Goal: Task Accomplishment & Management: Use online tool/utility

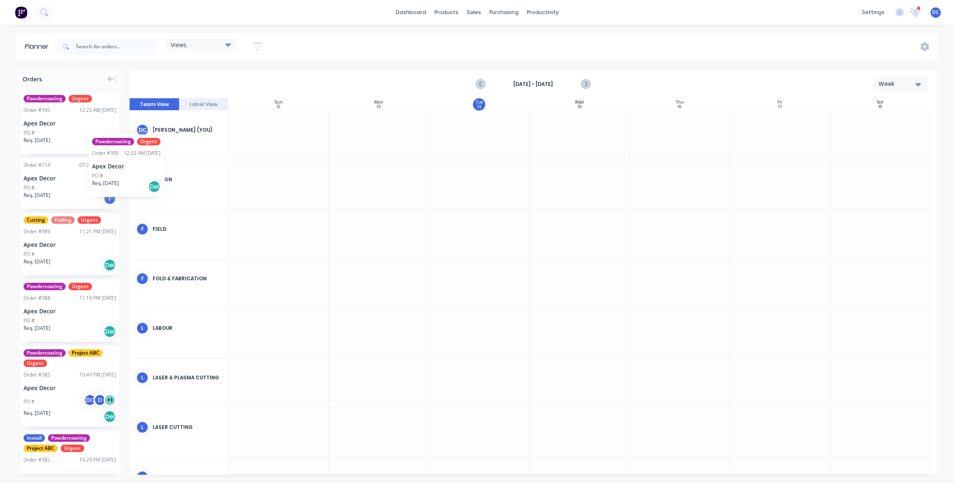
drag, startPoint x: 86, startPoint y: 125, endPoint x: 89, endPoint y: 128, distance: 4.7
drag, startPoint x: 89, startPoint y: 128, endPoint x: 81, endPoint y: 128, distance: 7.8
click at [910, 85] on div "Week" at bounding box center [897, 84] width 38 height 9
click at [875, 122] on div "Week" at bounding box center [886, 122] width 82 height 17
drag, startPoint x: 78, startPoint y: 125, endPoint x: 363, endPoint y: 125, distance: 285.5
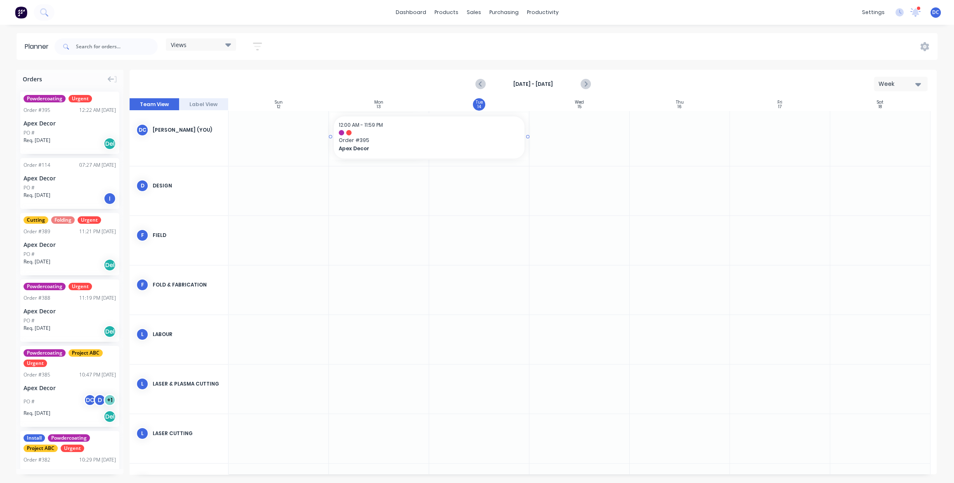
drag, startPoint x: 426, startPoint y: 135, endPoint x: 464, endPoint y: 141, distance: 38.0
drag, startPoint x: 88, startPoint y: 176, endPoint x: 358, endPoint y: 220, distance: 273.8
click at [381, 185] on div at bounding box center [379, 190] width 100 height 49
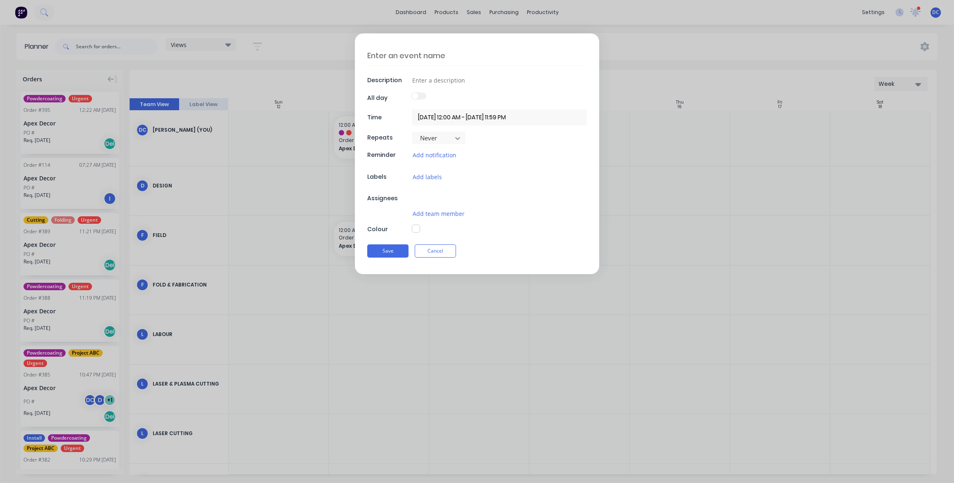
type textarea "x"
click at [404, 57] on textarea at bounding box center [476, 55] width 219 height 19
type textarea "A"
type textarea "x"
type textarea "An"
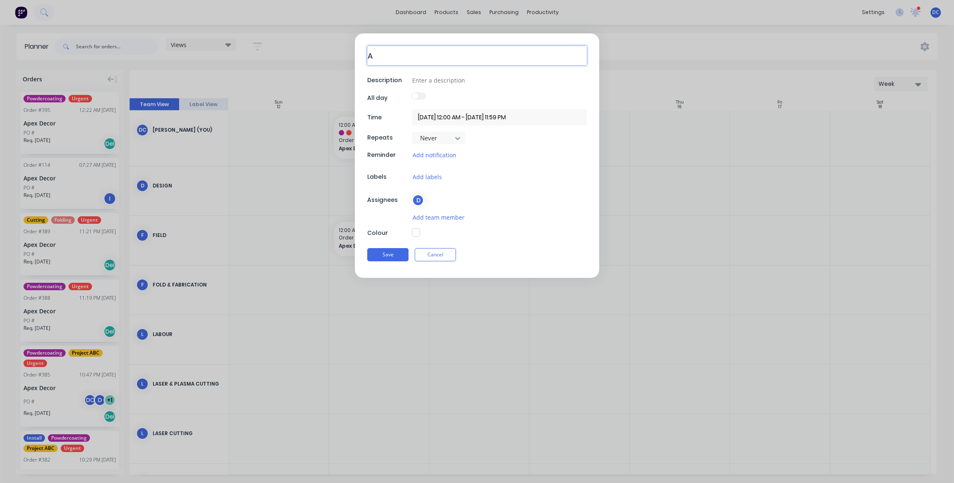
type textarea "x"
type textarea "[PERSON_NAME]"
type textarea "x"
type textarea "[PERSON_NAME]"
type textarea "x"
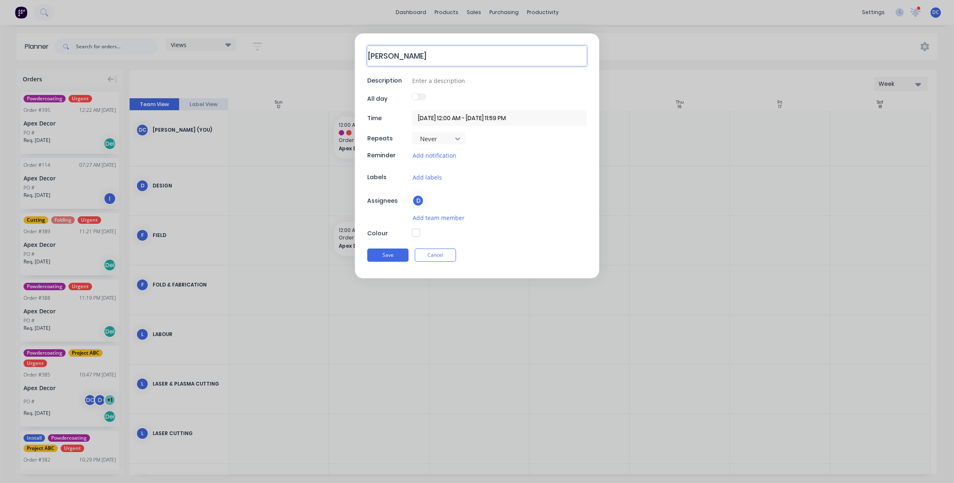
type textarea "Annau"
type textarea "x"
type textarea "Annaul"
type textarea "x"
type textarea "Annau"
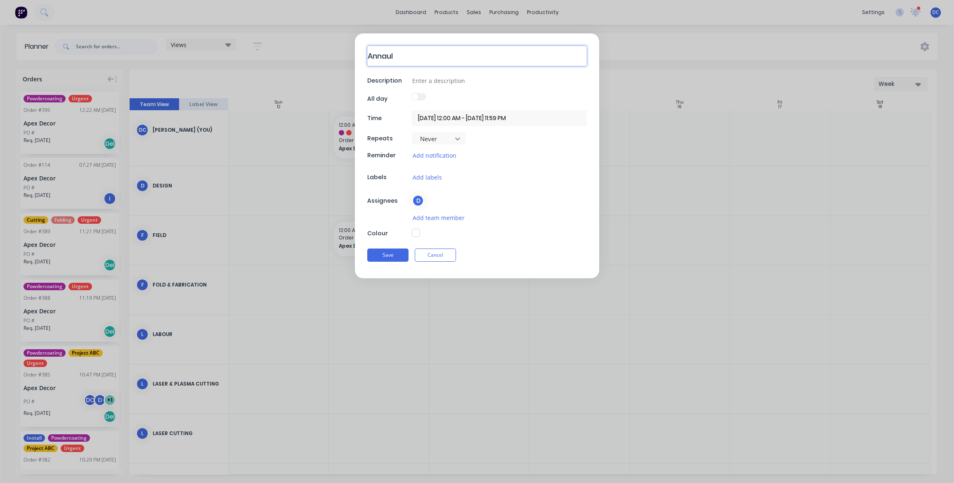
type textarea "x"
type textarea "[PERSON_NAME]"
type textarea "x"
type textarea "[PERSON_NAME]"
type textarea "x"
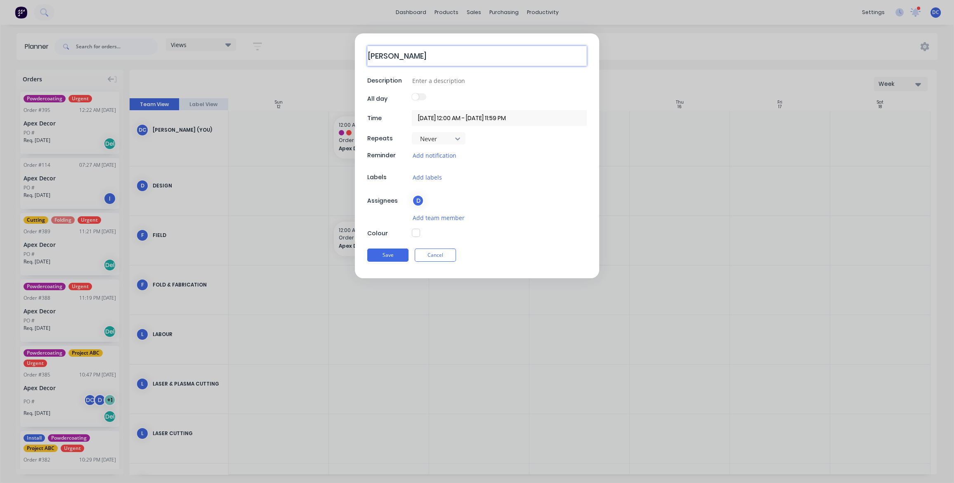
type textarea "Annu"
type textarea "x"
type textarea "Annua"
type textarea "x"
type textarea "Annual"
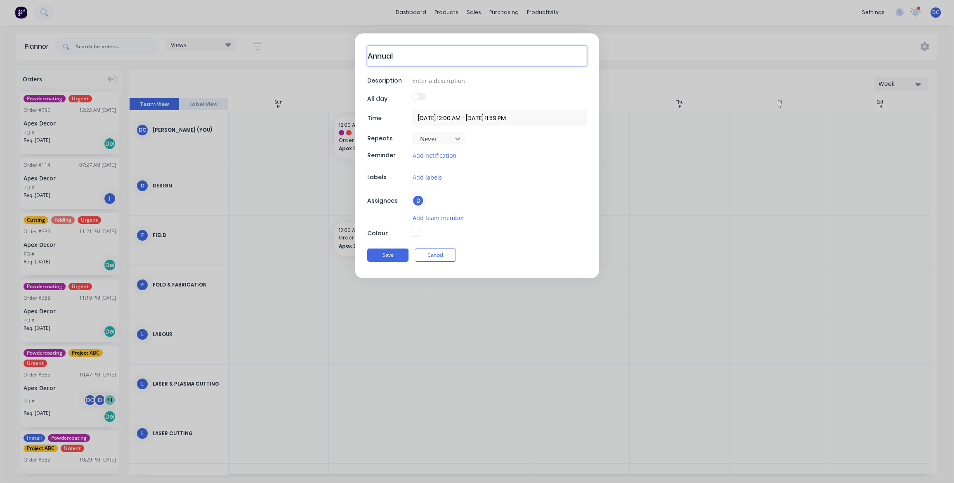
type textarea "x"
type textarea "Annual"
type textarea "x"
click at [443, 82] on input at bounding box center [499, 81] width 175 height 12
type input "A"
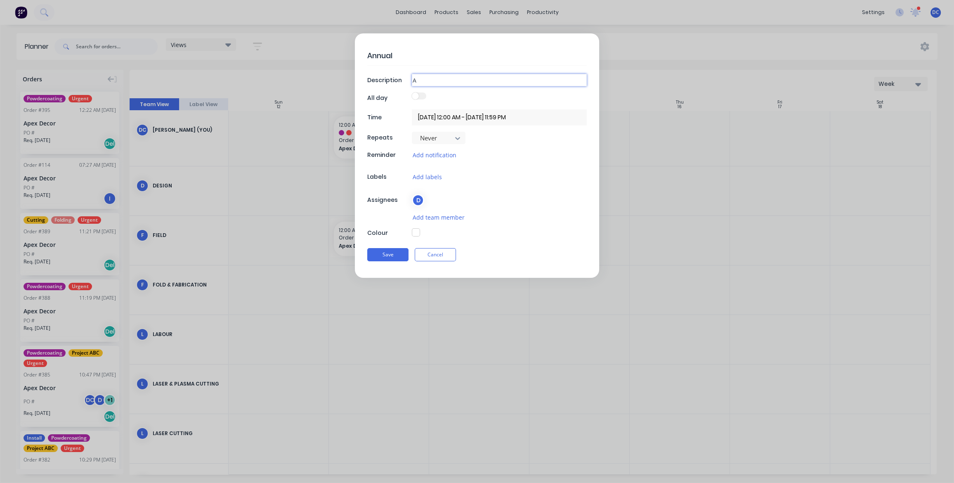
type textarea "x"
type input "An"
type textarea "x"
type input "[PERSON_NAME]"
type textarea "x"
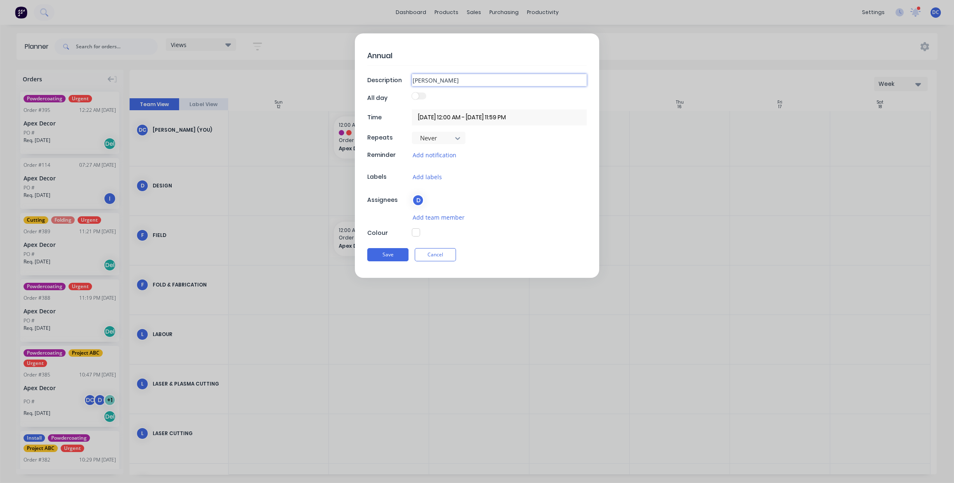
type input "Annu"
type textarea "x"
type input "Annua"
type textarea "x"
type input "Annual"
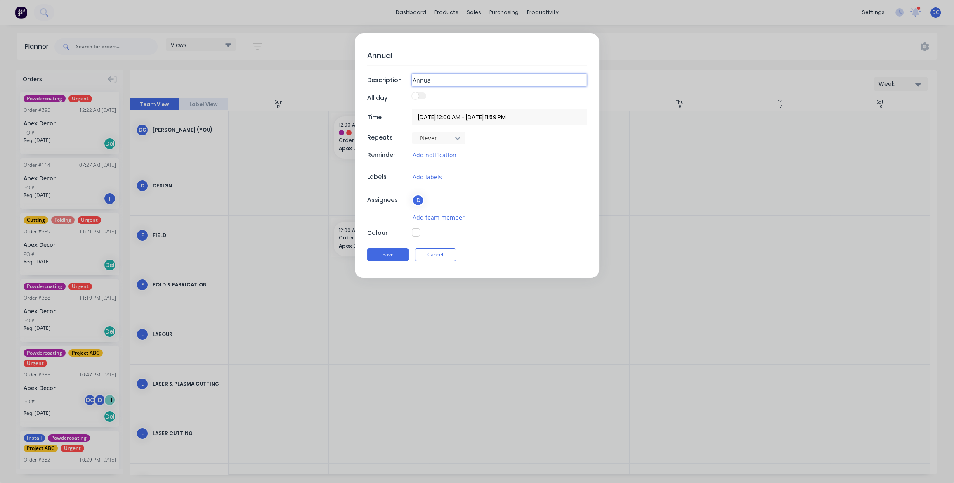
type textarea "x"
type input "Annual"
click at [415, 232] on button "button" at bounding box center [416, 232] width 8 height 8
type textarea "x"
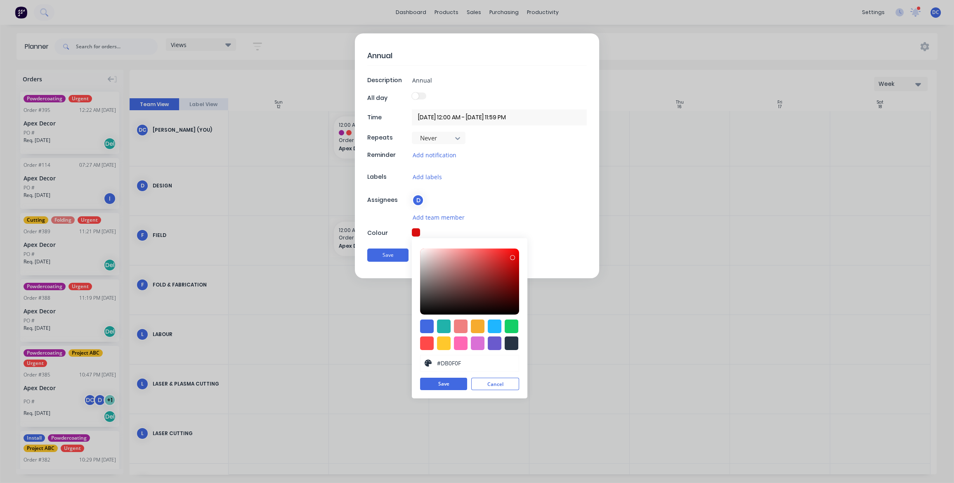
click at [512, 257] on div at bounding box center [469, 281] width 99 height 66
click at [496, 330] on div at bounding box center [495, 326] width 14 height 14
type input "#1FB6FF"
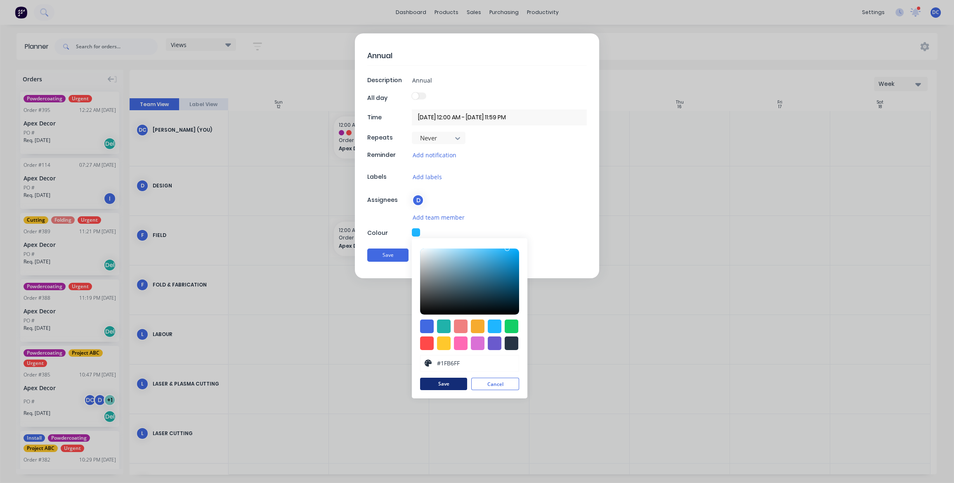
click at [447, 387] on button "Save" at bounding box center [443, 383] width 47 height 12
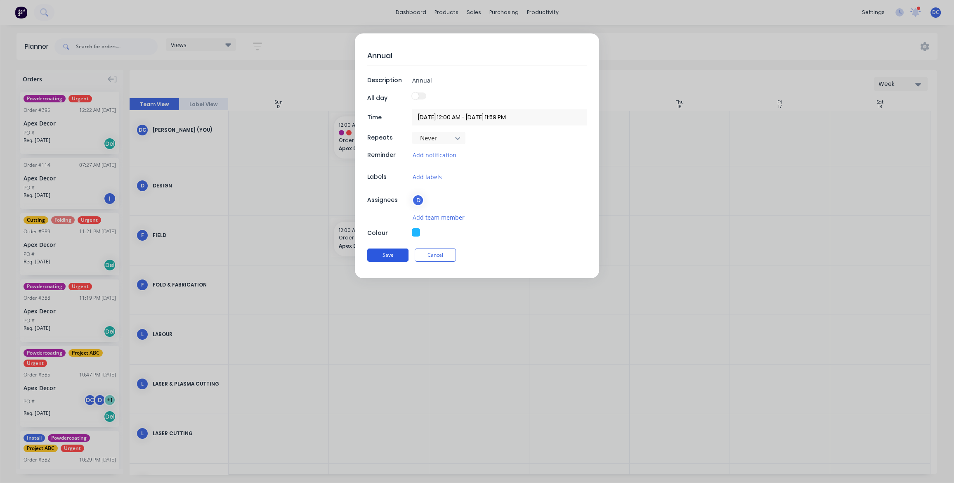
click at [386, 257] on button "Save" at bounding box center [387, 254] width 41 height 13
type textarea "x"
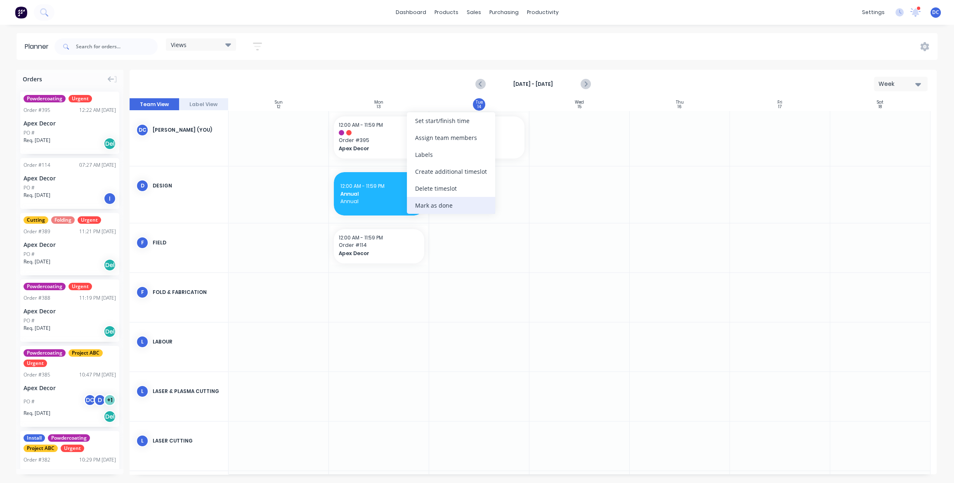
click at [454, 205] on div "Mark as done" at bounding box center [451, 205] width 88 height 17
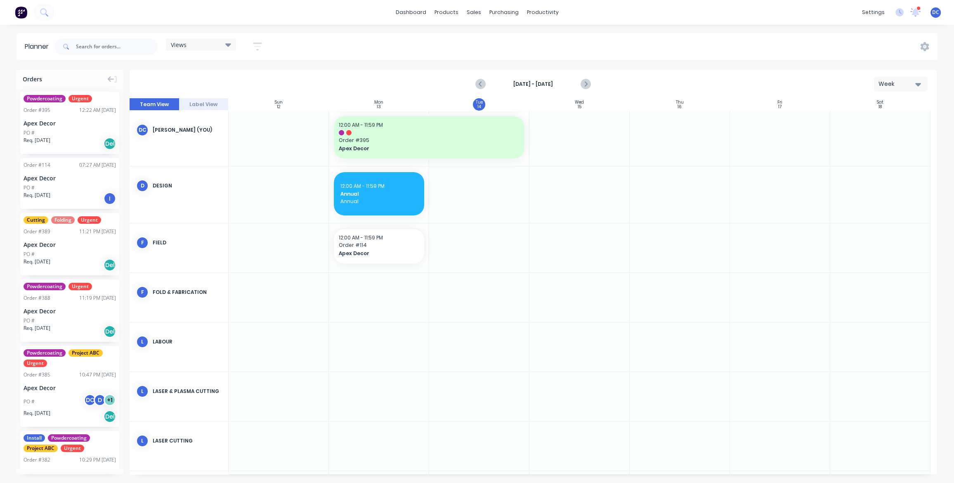
click at [227, 42] on icon at bounding box center [228, 44] width 6 height 9
click at [255, 45] on icon "button" at bounding box center [257, 46] width 9 height 10
click at [589, 66] on div "Planner Views Save new view None (Default) edit Default edit Priority 1 Jobs ed…" at bounding box center [477, 257] width 954 height 449
click at [885, 81] on div "Week" at bounding box center [897, 84] width 38 height 9
click at [867, 138] on div "Month" at bounding box center [886, 139] width 82 height 17
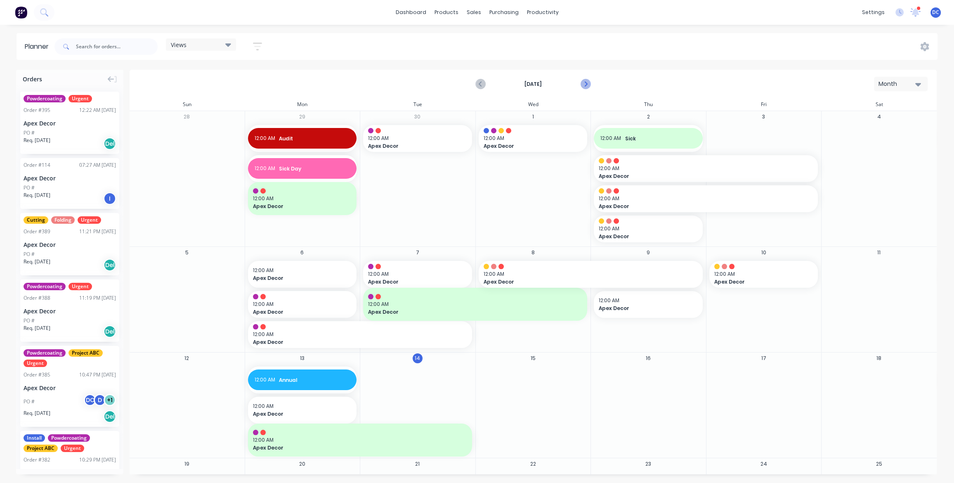
click at [585, 85] on icon "Next page" at bounding box center [585, 84] width 4 height 7
